Goal: Task Accomplishment & Management: Complete application form

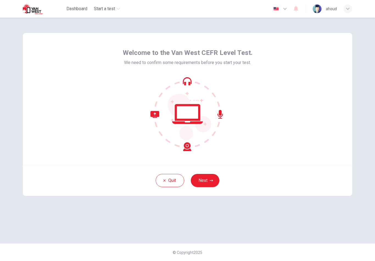
click at [202, 183] on button "Next" at bounding box center [205, 180] width 29 height 13
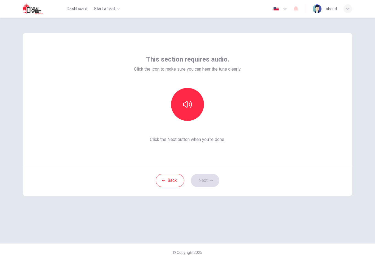
click at [188, 116] on button "button" at bounding box center [187, 104] width 33 height 33
click at [206, 180] on button "Next" at bounding box center [205, 180] width 29 height 13
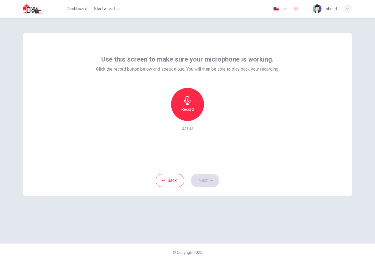
click at [198, 109] on div "Record" at bounding box center [187, 104] width 33 height 33
click at [183, 108] on h6 "Stop" at bounding box center [187, 109] width 8 height 7
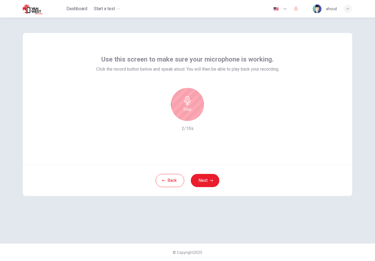
click at [188, 131] on h6 "2/10s" at bounding box center [188, 128] width 12 height 7
click at [197, 104] on div "Stop" at bounding box center [187, 104] width 33 height 33
click at [214, 116] on icon "button" at bounding box center [213, 116] width 2 height 3
click at [216, 115] on div "button" at bounding box center [212, 116] width 9 height 9
click at [210, 116] on div "button" at bounding box center [212, 116] width 9 height 9
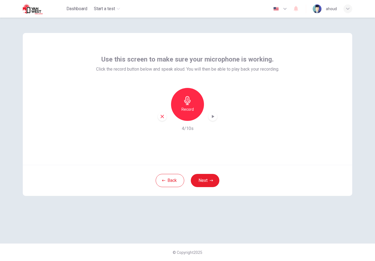
click at [212, 113] on div "button" at bounding box center [212, 116] width 9 height 9
click at [163, 112] on div "button" at bounding box center [162, 116] width 9 height 9
click at [193, 96] on div "Record" at bounding box center [187, 104] width 33 height 33
click at [199, 103] on div "Stop" at bounding box center [187, 104] width 33 height 33
click at [214, 117] on icon "button" at bounding box center [212, 116] width 5 height 5
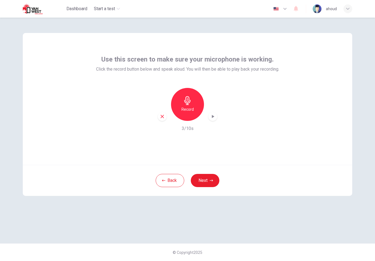
click at [216, 172] on div "Back Next" at bounding box center [188, 180] width 330 height 31
click at [209, 176] on button "Next" at bounding box center [205, 180] width 29 height 13
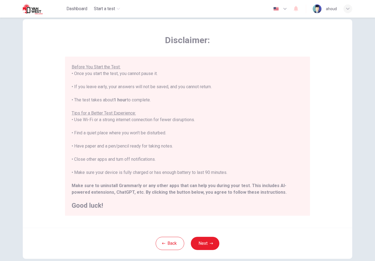
scroll to position [52, 0]
click at [196, 242] on button "Next" at bounding box center [205, 243] width 29 height 13
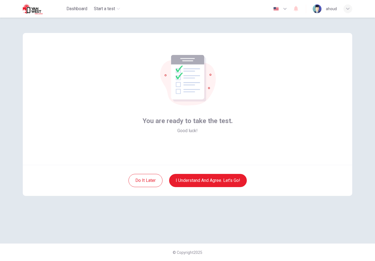
click at [223, 186] on button "I understand and agree. Let’s go!" at bounding box center [208, 180] width 78 height 13
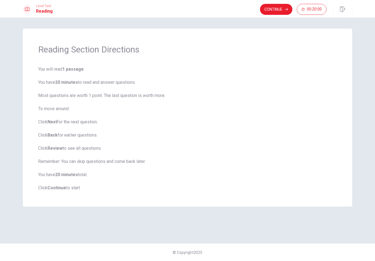
click at [281, 12] on button "Continue" at bounding box center [276, 9] width 32 height 11
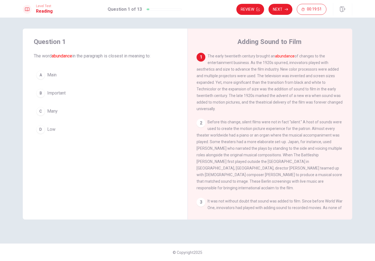
click at [41, 91] on div "B" at bounding box center [40, 93] width 9 height 9
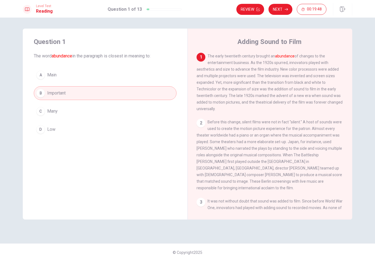
click at [282, 9] on button "Next" at bounding box center [281, 9] width 24 height 11
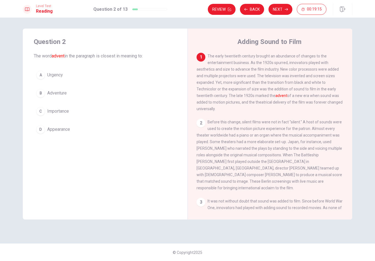
click at [40, 129] on div "D" at bounding box center [40, 129] width 9 height 9
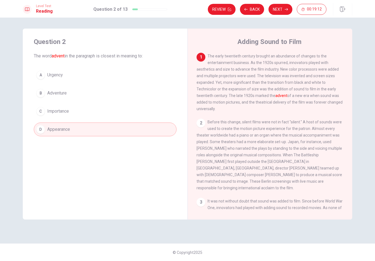
click at [278, 9] on button "Next" at bounding box center [281, 9] width 24 height 11
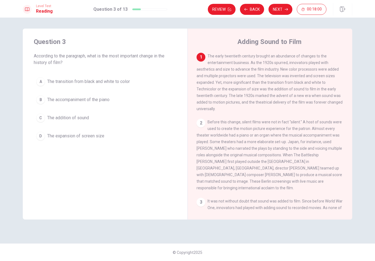
click at [255, 10] on button "Back" at bounding box center [252, 9] width 24 height 11
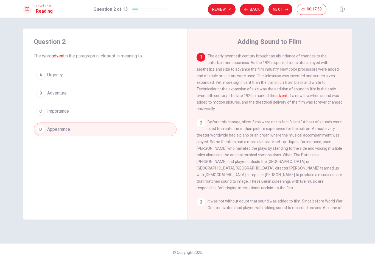
click at [277, 9] on button "Next" at bounding box center [281, 9] width 24 height 11
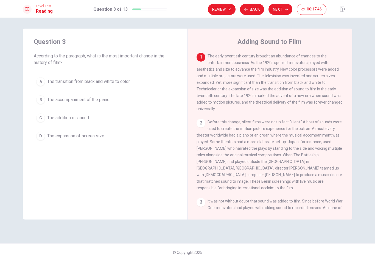
click at [43, 80] on div "A" at bounding box center [40, 81] width 9 height 9
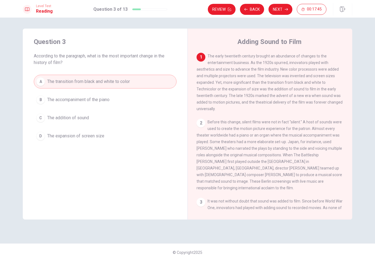
click at [282, 8] on button "Next" at bounding box center [281, 9] width 24 height 11
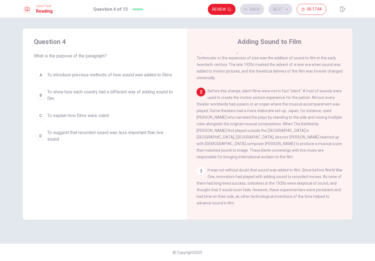
scroll to position [34, 0]
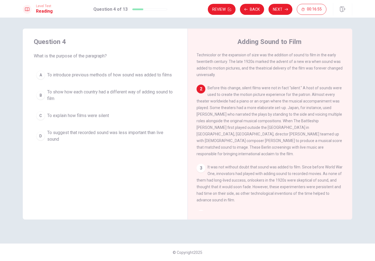
click at [39, 99] on div "B" at bounding box center [40, 95] width 9 height 9
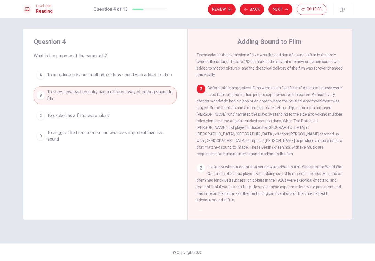
click at [41, 76] on div "A" at bounding box center [40, 75] width 9 height 9
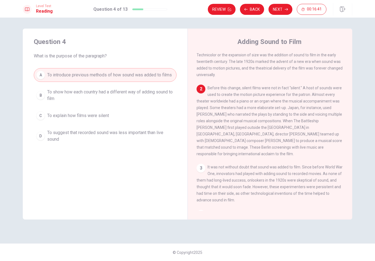
click at [280, 12] on button "Next" at bounding box center [281, 9] width 24 height 11
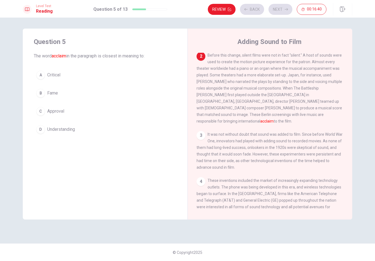
scroll to position [68, 0]
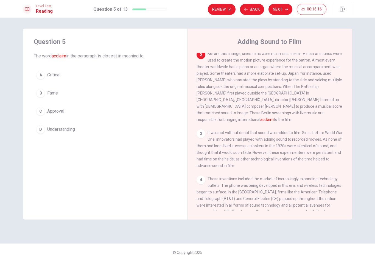
click at [39, 112] on div "C" at bounding box center [40, 111] width 9 height 9
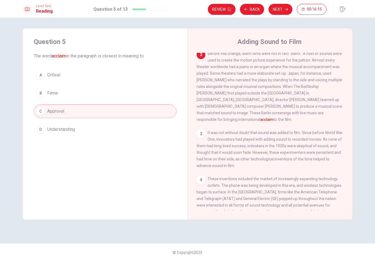
click at [281, 12] on button "Next" at bounding box center [281, 9] width 24 height 11
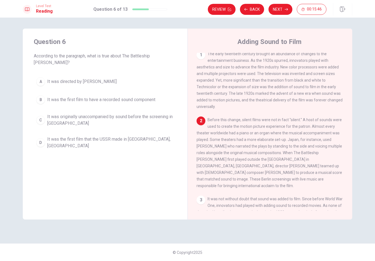
scroll to position [3, 0]
click at [42, 138] on div "D" at bounding box center [40, 142] width 9 height 9
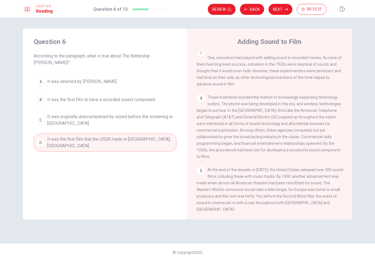
scroll to position [150, 0]
click at [286, 11] on icon "button" at bounding box center [286, 9] width 3 height 3
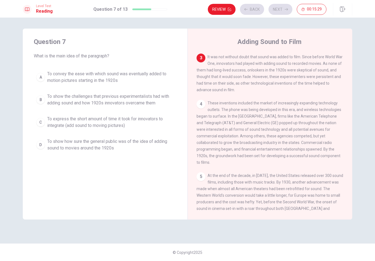
scroll to position [144, 0]
click at [39, 74] on div "A" at bounding box center [40, 77] width 9 height 9
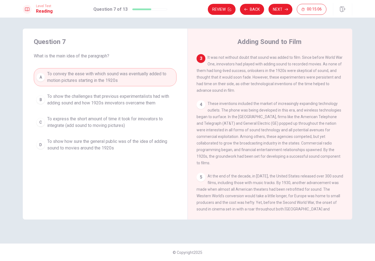
click at [284, 9] on button "Next" at bounding box center [281, 9] width 24 height 11
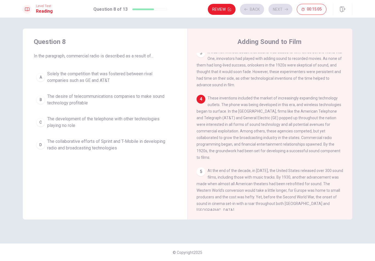
scroll to position [150, 0]
click at [43, 100] on div "B" at bounding box center [40, 99] width 9 height 9
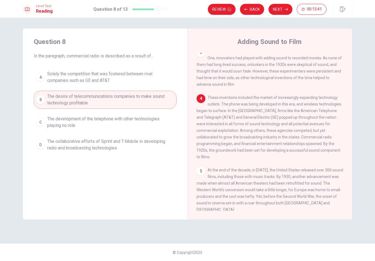
click at [289, 8] on button "Next" at bounding box center [281, 9] width 24 height 11
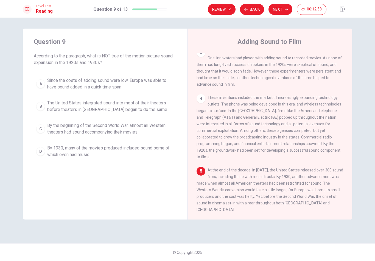
click at [342, 167] on div "5 At the end of the decade, in [DATE], the United States released over 300 soun…" at bounding box center [270, 190] width 147 height 46
click at [40, 129] on div "C" at bounding box center [40, 128] width 9 height 9
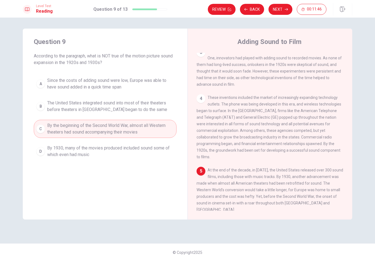
click at [289, 8] on button "Next" at bounding box center [281, 9] width 24 height 11
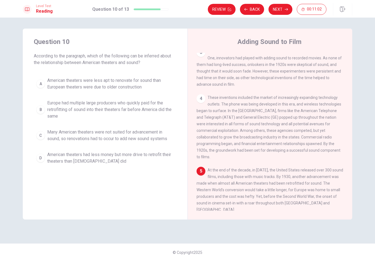
click at [39, 113] on div "B" at bounding box center [40, 109] width 9 height 9
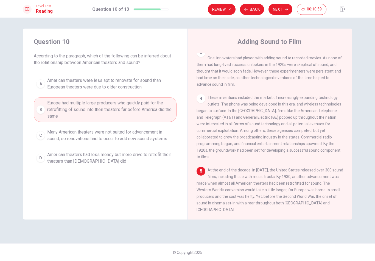
click at [286, 15] on button "Next" at bounding box center [281, 9] width 24 height 11
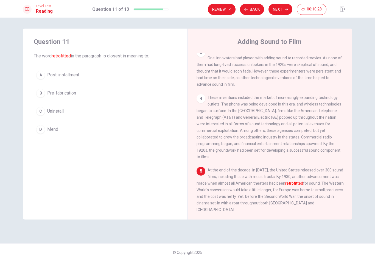
click at [44, 74] on div "A" at bounding box center [40, 75] width 9 height 9
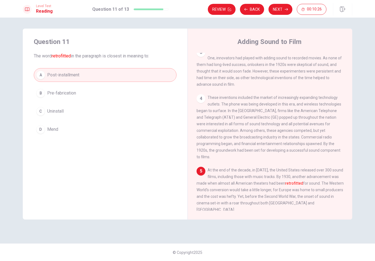
click at [280, 9] on button "Next" at bounding box center [281, 9] width 24 height 11
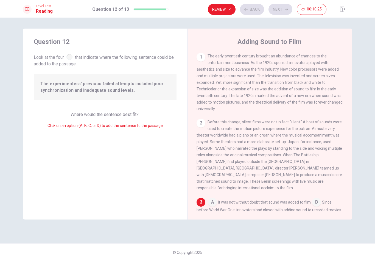
scroll to position [87, 0]
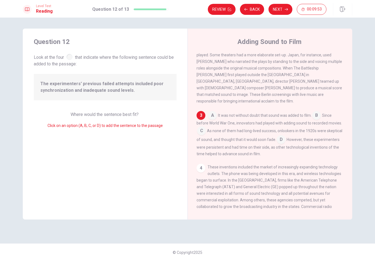
click at [285, 141] on input at bounding box center [281, 140] width 9 height 9
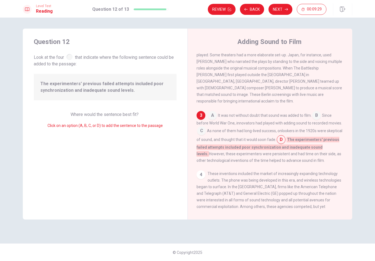
click at [284, 12] on button "Next" at bounding box center [281, 9] width 24 height 11
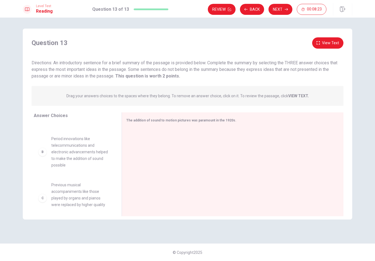
scroll to position [26, 0]
click at [42, 154] on div "B" at bounding box center [42, 151] width 9 height 9
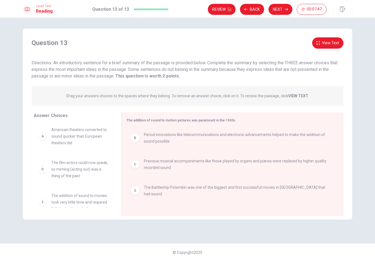
scroll to position [0, 0]
click at [276, 12] on button "Next" at bounding box center [281, 9] width 24 height 11
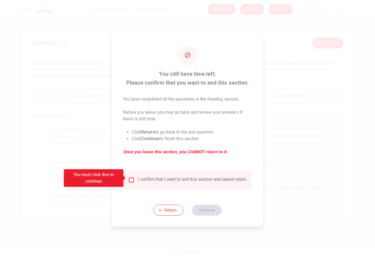
click at [131, 181] on input "You must click this to continue" at bounding box center [131, 180] width 7 height 7
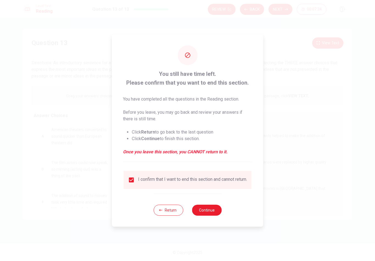
click at [216, 212] on button "Continue" at bounding box center [207, 210] width 30 height 11
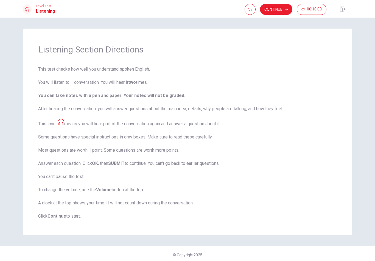
click at [276, 9] on button "Continue" at bounding box center [276, 9] width 32 height 11
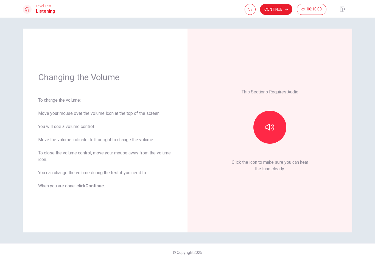
click at [269, 133] on button "button" at bounding box center [270, 127] width 33 height 33
click at [248, 10] on icon "button" at bounding box center [250, 9] width 4 height 4
click at [269, 125] on icon "button" at bounding box center [270, 127] width 9 height 9
click at [275, 131] on button "button" at bounding box center [270, 127] width 33 height 33
click at [276, 131] on button "button" at bounding box center [270, 127] width 33 height 33
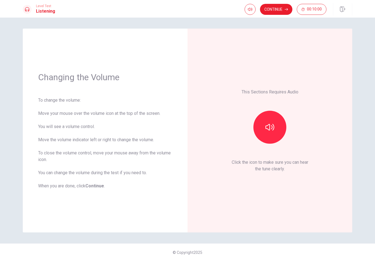
click at [252, 9] on button "button" at bounding box center [250, 9] width 11 height 11
click at [277, 129] on button "button" at bounding box center [270, 127] width 33 height 33
click at [284, 11] on button "Continue" at bounding box center [276, 9] width 32 height 11
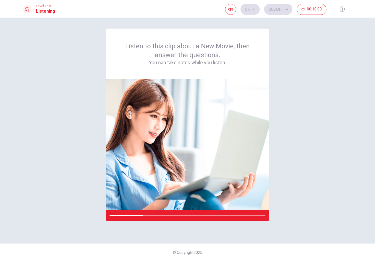
click at [231, 8] on icon "button" at bounding box center [231, 9] width 4 height 4
click at [25, 9] on div at bounding box center [27, 9] width 9 height 9
click at [229, 9] on icon "button" at bounding box center [231, 9] width 4 height 4
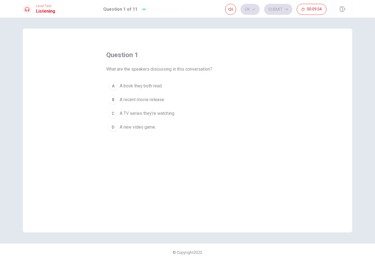
click at [115, 98] on div "B" at bounding box center [113, 99] width 9 height 9
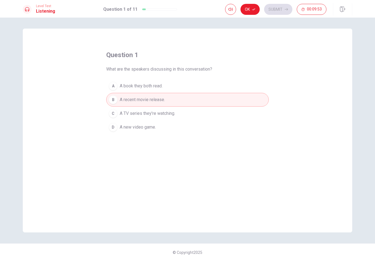
click at [254, 6] on button "Ok" at bounding box center [250, 9] width 19 height 11
click at [281, 10] on button "Submit" at bounding box center [278, 9] width 28 height 11
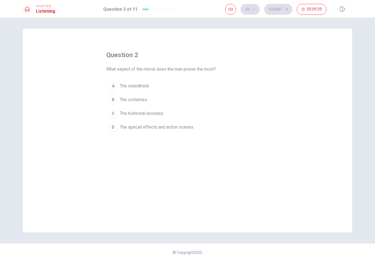
click at [113, 131] on div "D" at bounding box center [113, 127] width 9 height 9
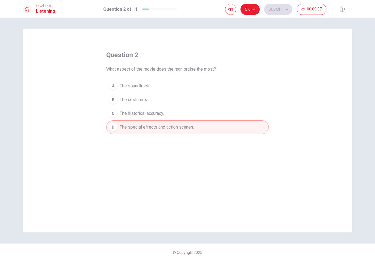
click at [254, 5] on button "Ok" at bounding box center [250, 9] width 19 height 11
click at [281, 13] on button "Submit" at bounding box center [278, 9] width 28 height 11
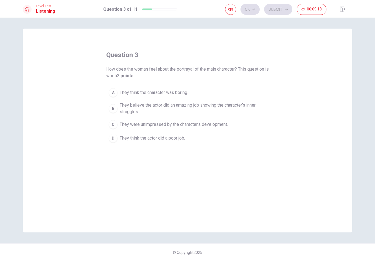
click at [116, 108] on div "B" at bounding box center [113, 108] width 9 height 9
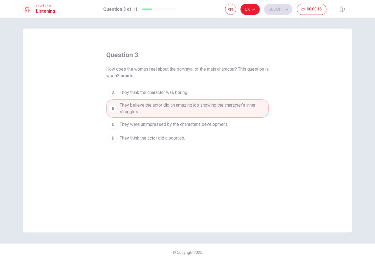
click at [254, 10] on icon "button" at bounding box center [253, 9] width 3 height 3
click at [280, 6] on button "Submit" at bounding box center [278, 9] width 28 height 11
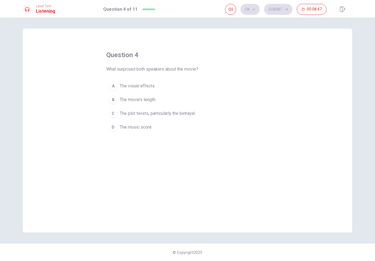
click at [113, 87] on div "A" at bounding box center [113, 86] width 9 height 9
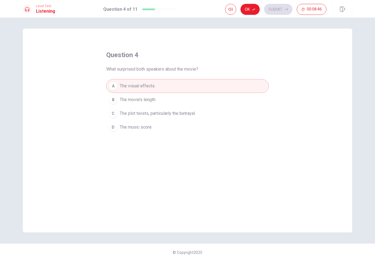
click at [255, 8] on icon "button" at bounding box center [253, 9] width 3 height 3
click at [280, 12] on button "Submit" at bounding box center [278, 9] width 28 height 11
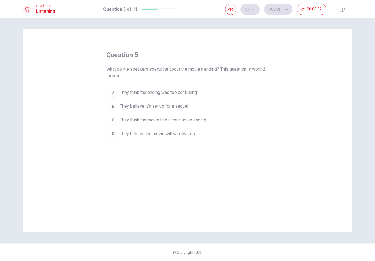
click at [119, 106] on button "B They believe it’s set up for a sequel." at bounding box center [187, 106] width 163 height 14
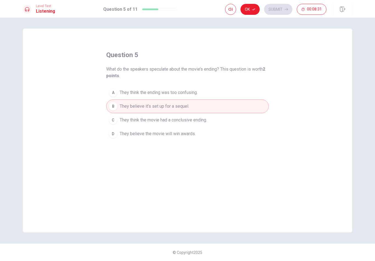
click at [250, 10] on button "Ok" at bounding box center [250, 9] width 19 height 11
click at [279, 9] on button "Submit" at bounding box center [278, 9] width 28 height 11
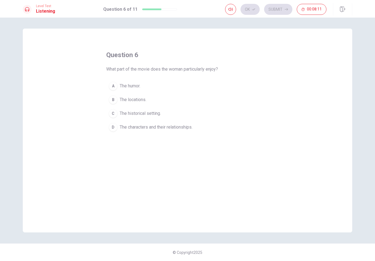
click at [115, 129] on div "D" at bounding box center [113, 127] width 9 height 9
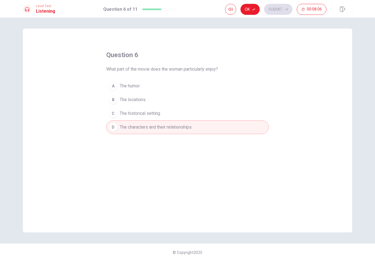
click at [257, 10] on button "Ok" at bounding box center [250, 9] width 19 height 11
click at [277, 7] on button "Submit" at bounding box center [278, 9] width 28 height 11
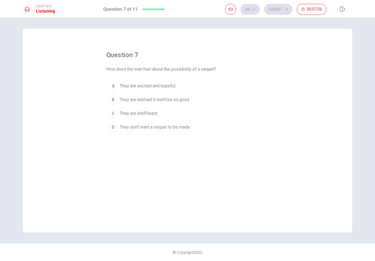
click at [115, 82] on div "A" at bounding box center [113, 86] width 9 height 9
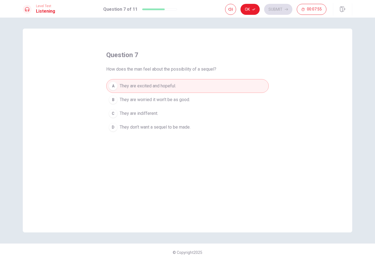
click at [256, 11] on button "Ok" at bounding box center [250, 9] width 19 height 11
click at [281, 11] on button "Submit" at bounding box center [278, 9] width 28 height 11
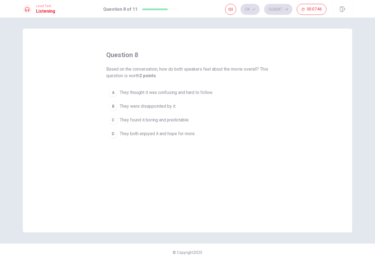
click at [118, 132] on button "D They both enjoyed it and hope for more." at bounding box center [187, 134] width 163 height 14
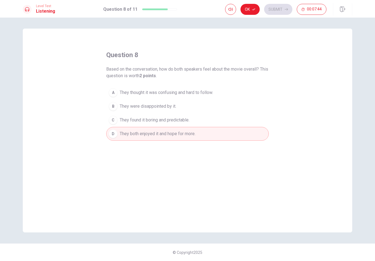
click at [256, 9] on button "Ok" at bounding box center [250, 9] width 19 height 11
click at [283, 12] on button "Submit" at bounding box center [278, 9] width 28 height 11
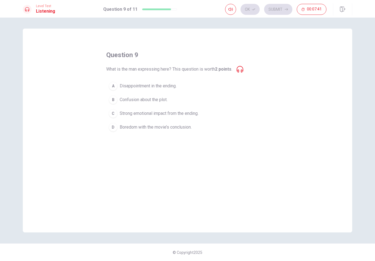
click at [113, 113] on div "C" at bounding box center [113, 113] width 9 height 9
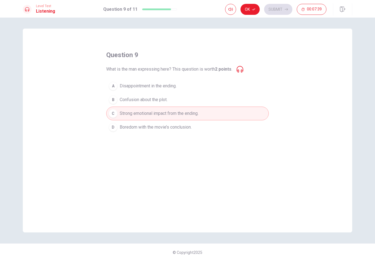
click at [252, 12] on button "Ok" at bounding box center [250, 9] width 19 height 11
click at [282, 7] on button "Submit" at bounding box center [278, 9] width 28 height 11
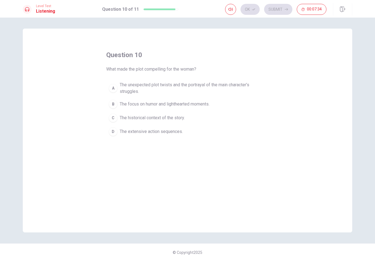
click at [110, 86] on div "A" at bounding box center [113, 88] width 9 height 9
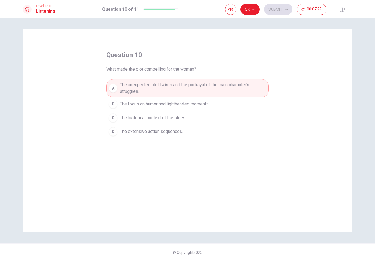
click at [253, 9] on icon "button" at bounding box center [253, 9] width 3 height 3
click at [284, 12] on button "Submit" at bounding box center [278, 9] width 28 height 11
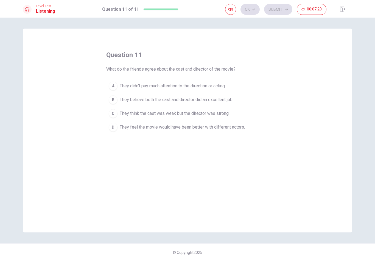
click at [113, 102] on div "B" at bounding box center [113, 99] width 9 height 9
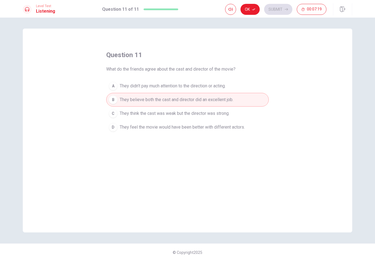
click at [248, 10] on button "Ok" at bounding box center [250, 9] width 19 height 11
click at [277, 9] on button "Submit" at bounding box center [278, 9] width 28 height 11
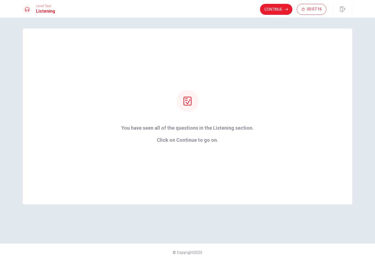
click at [276, 14] on button "Continue" at bounding box center [276, 9] width 32 height 11
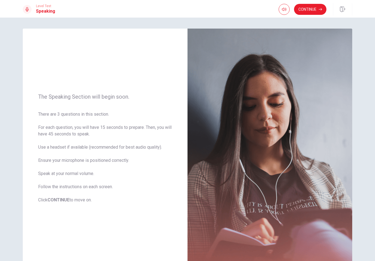
click at [204, 258] on img at bounding box center [270, 149] width 165 height 240
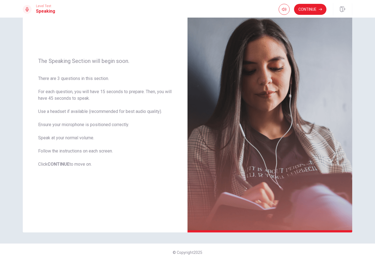
scroll to position [36, 0]
click at [308, 10] on button "Continue" at bounding box center [310, 9] width 32 height 11
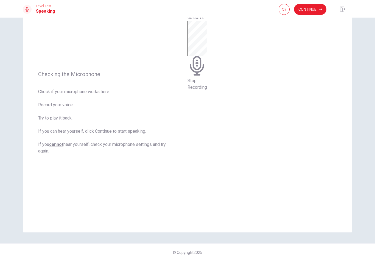
click at [207, 76] on icon at bounding box center [198, 66] width 20 height 20
click at [190, 42] on button "Play Audio" at bounding box center [189, 39] width 1 height 5
click at [204, 36] on div at bounding box center [196, 27] width 16 height 18
click at [313, 8] on button "Continue" at bounding box center [310, 9] width 32 height 11
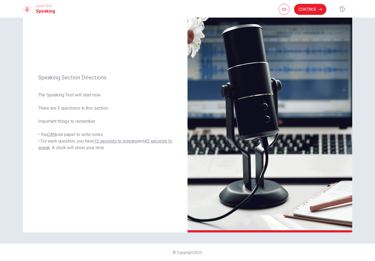
click at [305, 9] on button "Continue" at bounding box center [310, 9] width 32 height 11
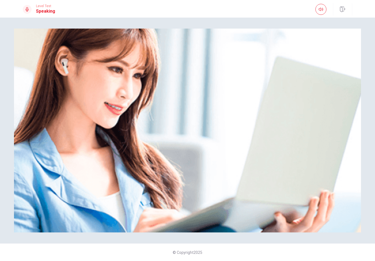
scroll to position [0, 0]
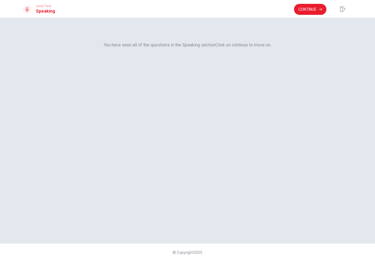
click at [310, 9] on button "Continue" at bounding box center [310, 9] width 32 height 11
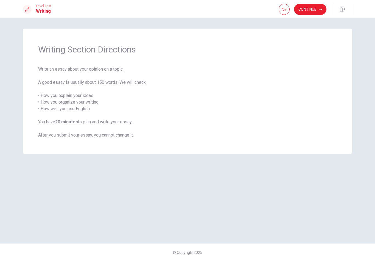
click at [316, 4] on button "Continue" at bounding box center [310, 9] width 32 height 11
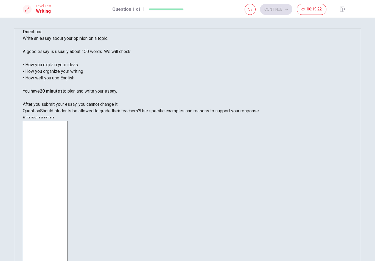
click at [68, 121] on textarea at bounding box center [45, 203] width 45 height 165
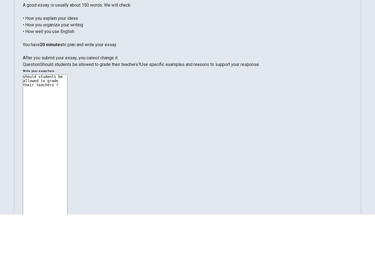
click at [68, 121] on textarea "should students be allowed to grade their teachers ?" at bounding box center [45, 203] width 45 height 165
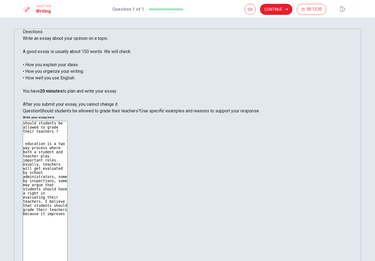
click at [68, 121] on textarea "should students be allowed to grade their teachers ? education is a two way pro…" at bounding box center [45, 203] width 45 height 165
type textarea "should students be allowed to grade their teachers ? education is a two way pro…"
